Goal: Task Accomplishment & Management: Manage account settings

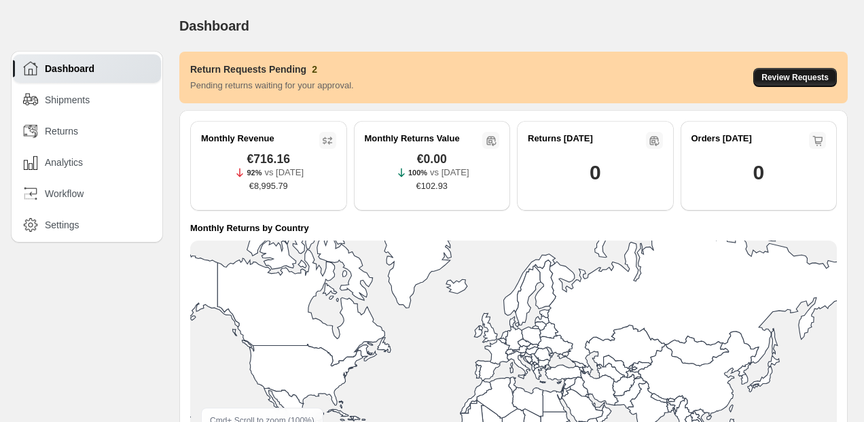
click at [809, 73] on span "Review Requests" at bounding box center [795, 77] width 67 height 11
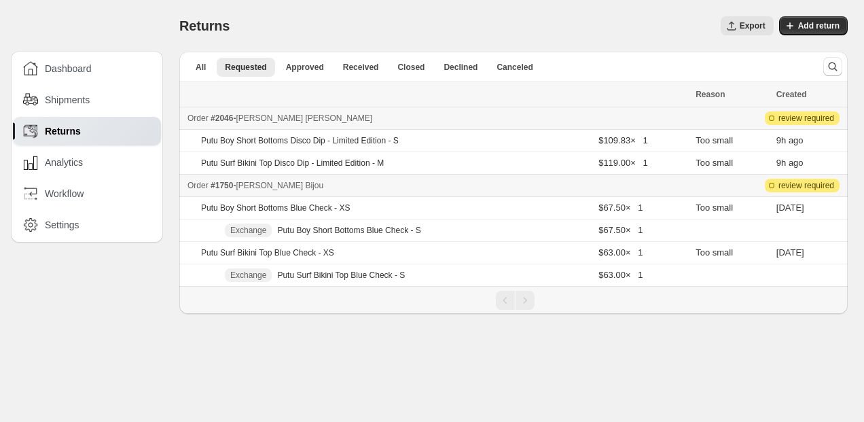
click at [78, 27] on div "Dashboard Shipments Returns Analytics Workflow Settings" at bounding box center [81, 121] width 163 height 243
click at [272, 117] on span "[PERSON_NAME]" at bounding box center [304, 118] width 137 height 10
click at [261, 120] on span "[PERSON_NAME]" at bounding box center [304, 118] width 137 height 10
